Goal: Find specific page/section: Find specific page/section

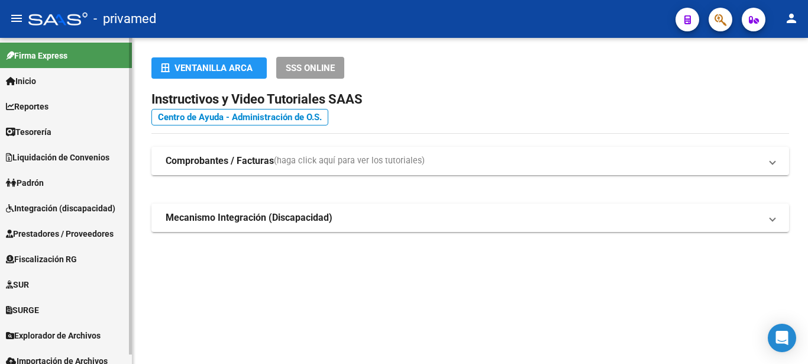
scroll to position [9, 0]
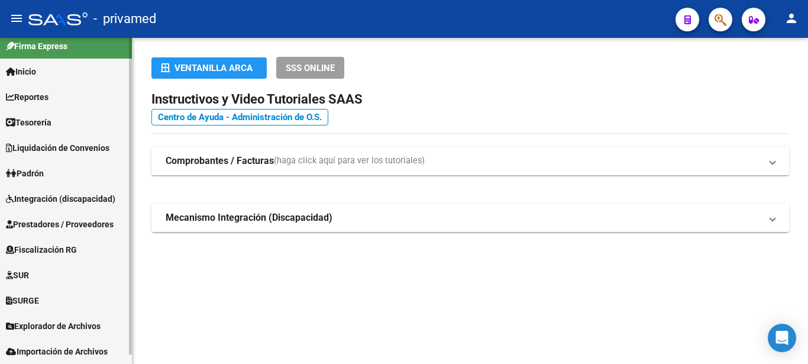
click at [86, 321] on span "Explorador de Archivos" at bounding box center [53, 325] width 95 height 13
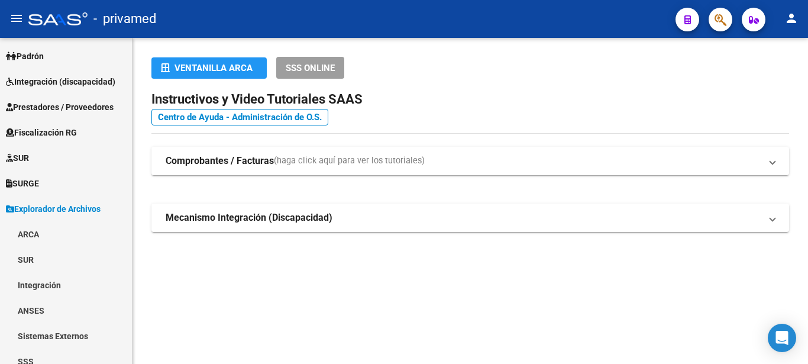
scroll to position [130, 0]
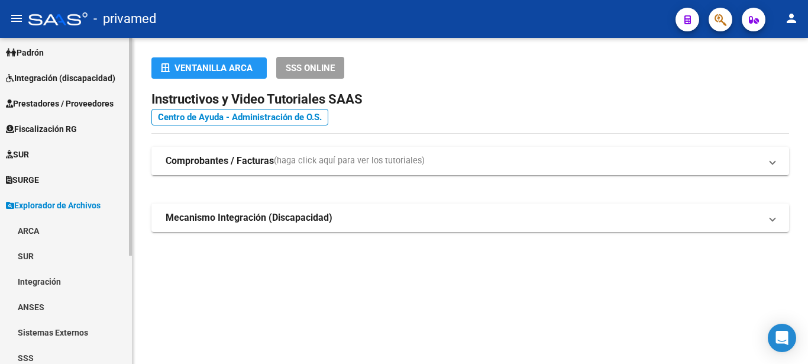
click at [25, 227] on link "ARCA" at bounding box center [66, 230] width 132 height 25
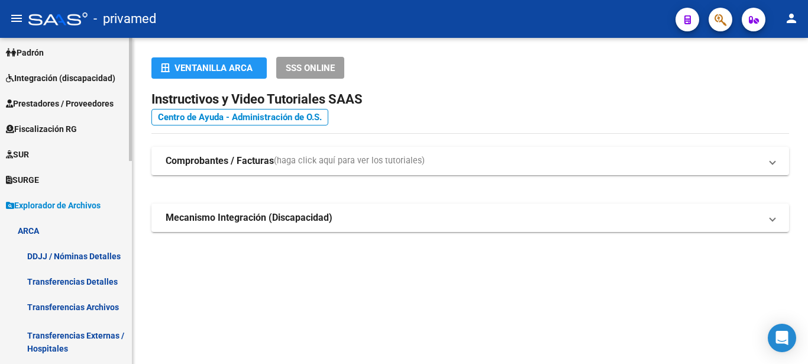
click at [102, 306] on link "Transferencias Archivos" at bounding box center [66, 306] width 132 height 25
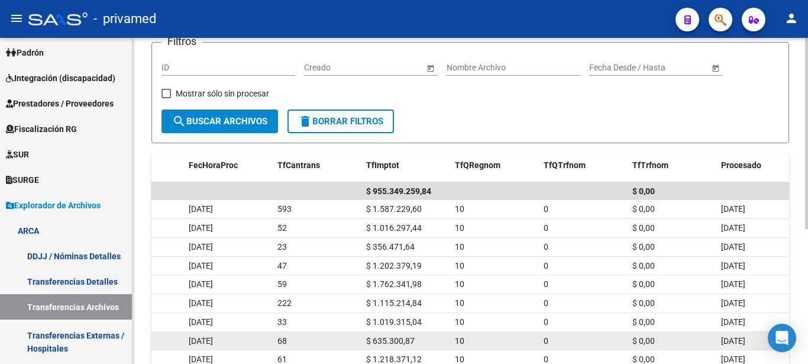
scroll to position [110, 0]
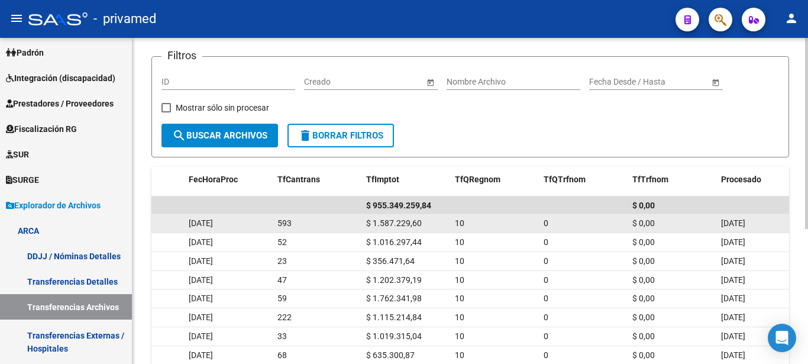
click at [569, 218] on div "0" at bounding box center [582, 223] width 79 height 14
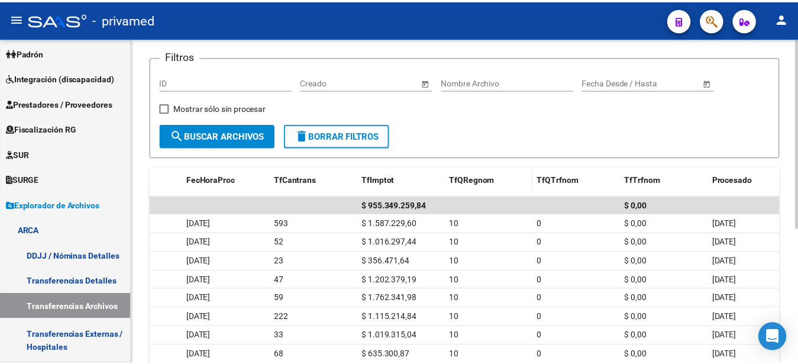
scroll to position [0, 0]
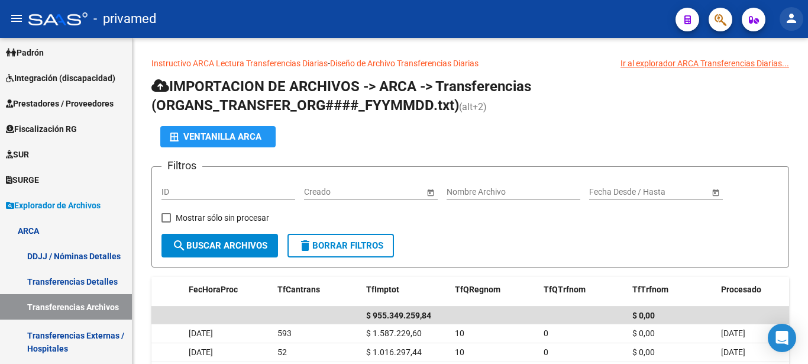
click at [791, 21] on mat-icon "person" at bounding box center [791, 18] width 14 height 14
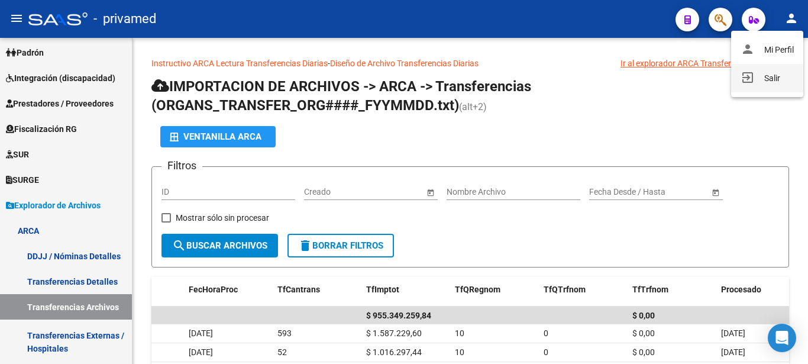
click at [760, 77] on button "exit_to_app Salir" at bounding box center [767, 78] width 72 height 28
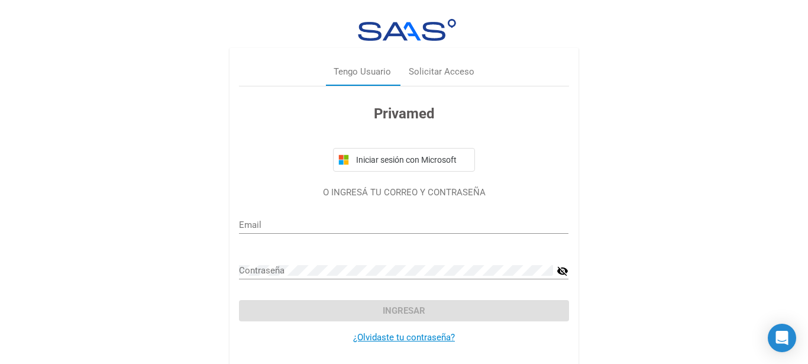
type input "[EMAIL_ADDRESS][DOMAIN_NAME]"
